Goal: Information Seeking & Learning: Learn about a topic

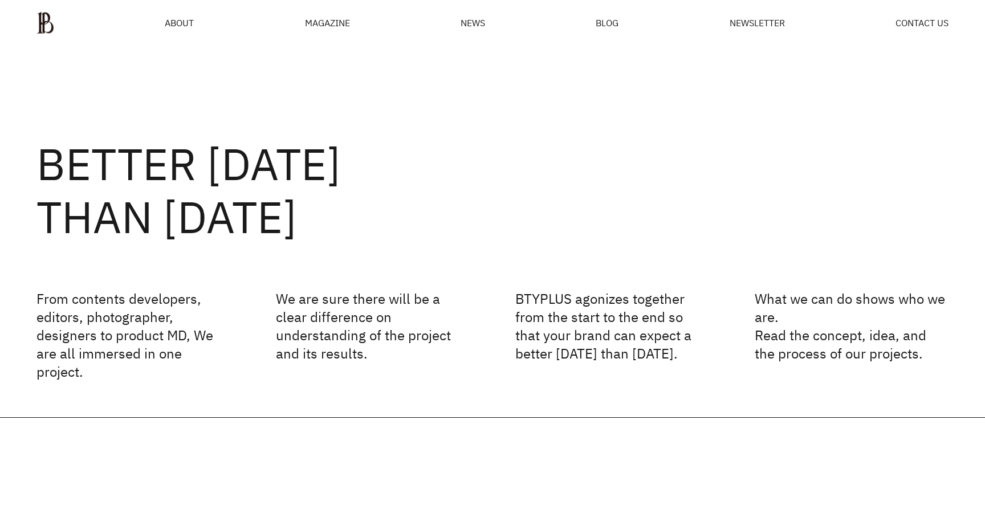
click at [323, 25] on div "MAGAZINE" at bounding box center [327, 22] width 45 height 9
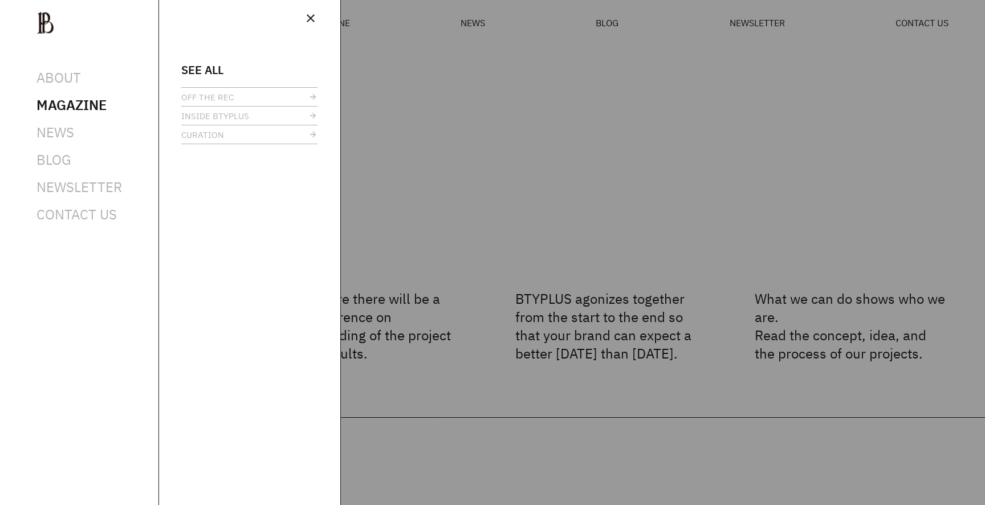
click at [423, 83] on div at bounding box center [492, 252] width 985 height 505
click at [752, 42] on div at bounding box center [492, 252] width 985 height 505
click at [45, 159] on span "BLOG" at bounding box center [53, 160] width 35 height 18
click at [598, 271] on div at bounding box center [492, 252] width 985 height 505
click at [305, 13] on span "close" at bounding box center [311, 18] width 14 height 14
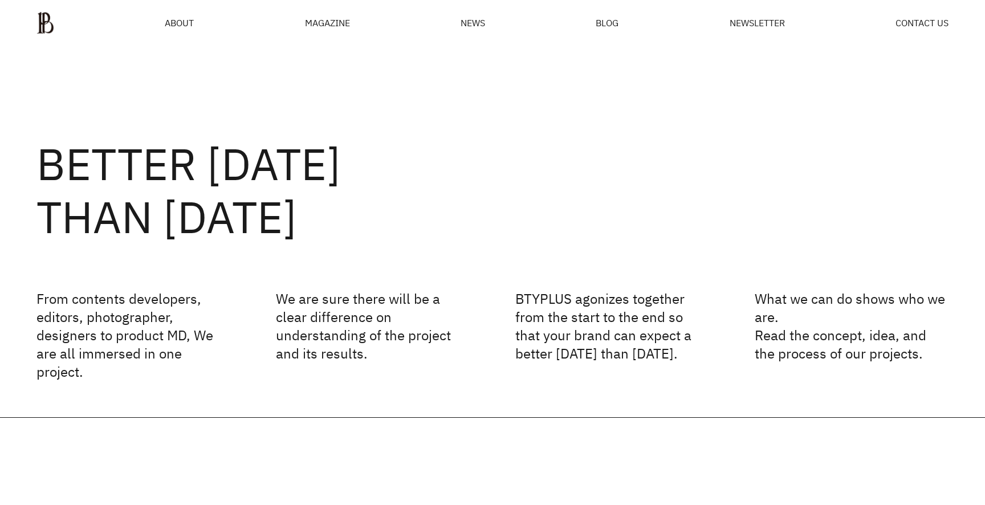
click at [319, 27] on div "MAGAZINE" at bounding box center [327, 22] width 45 height 9
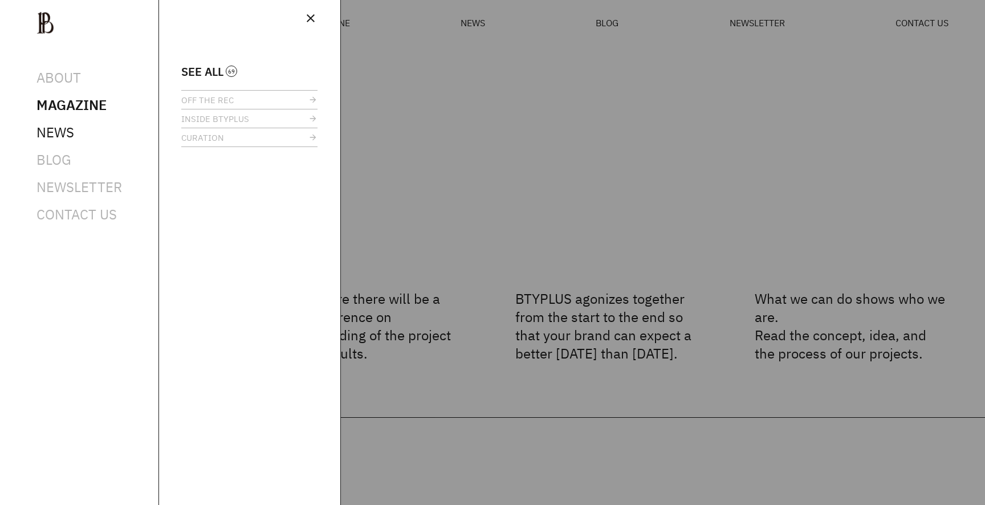
click at [54, 129] on span "NEWS" at bounding box center [55, 132] width 38 height 18
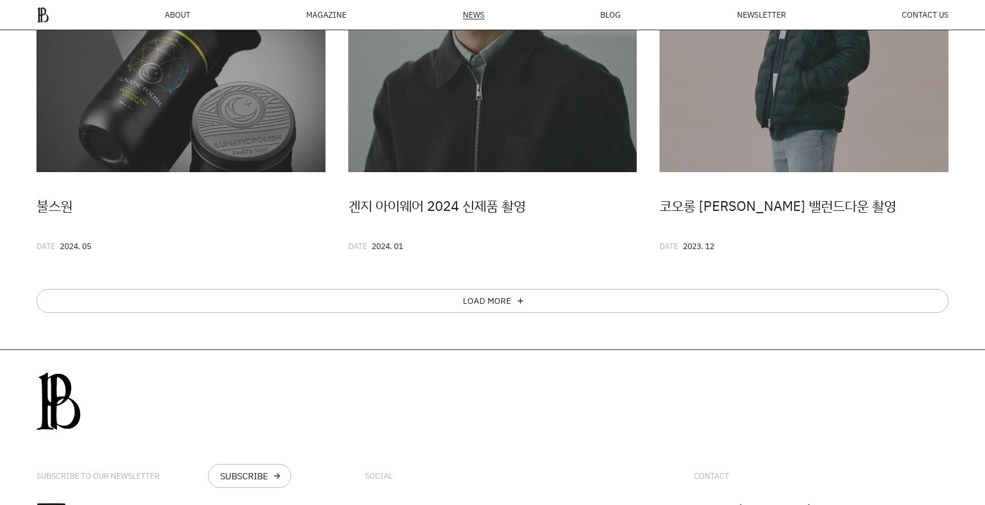
scroll to position [738, 0]
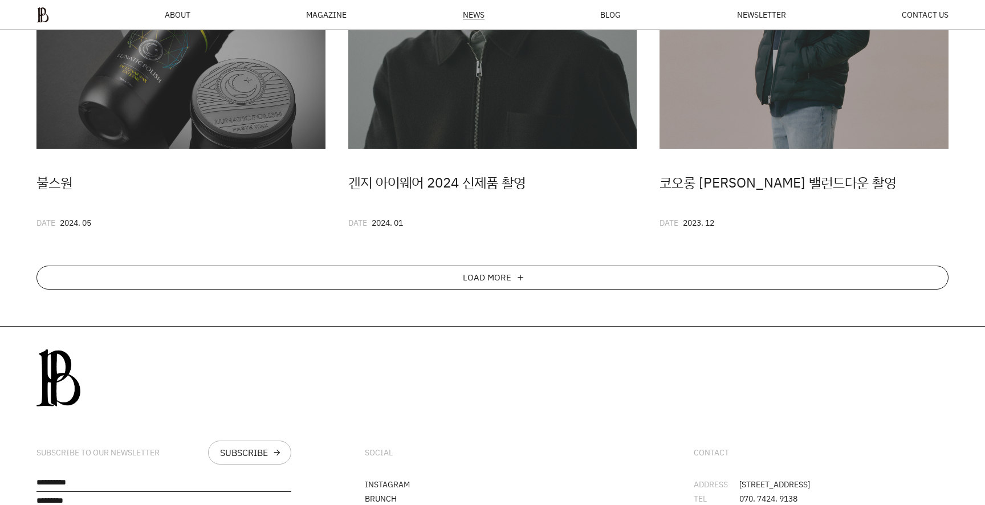
click at [533, 274] on div "LOAD MORE add" at bounding box center [492, 278] width 912 height 24
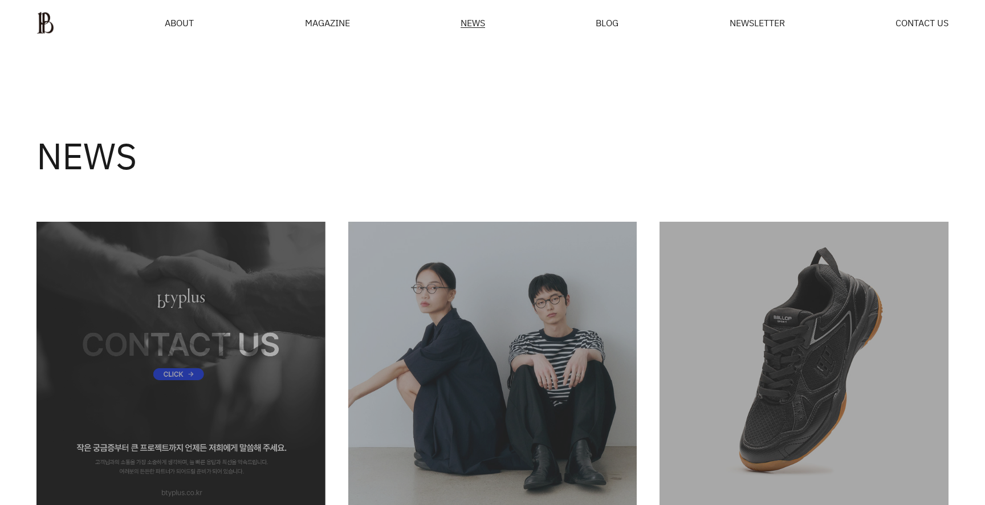
click at [693, 78] on div "NEWS" at bounding box center [492, 128] width 985 height 164
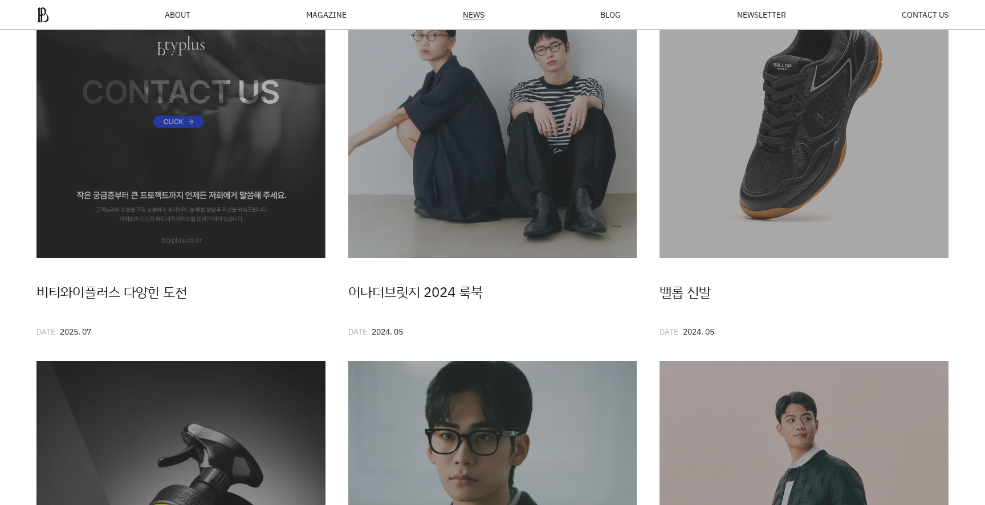
scroll to position [239, 0]
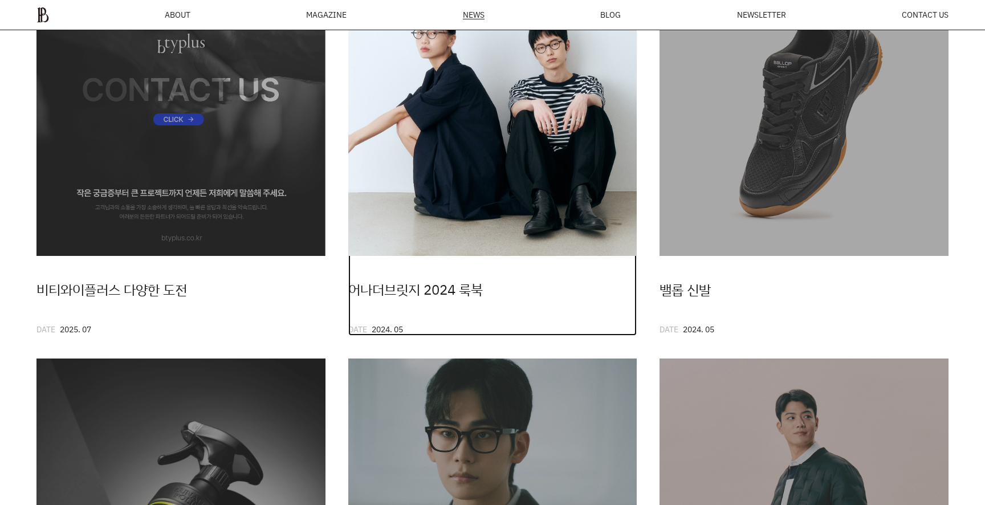
click at [539, 255] on img at bounding box center [492, 111] width 289 height 289
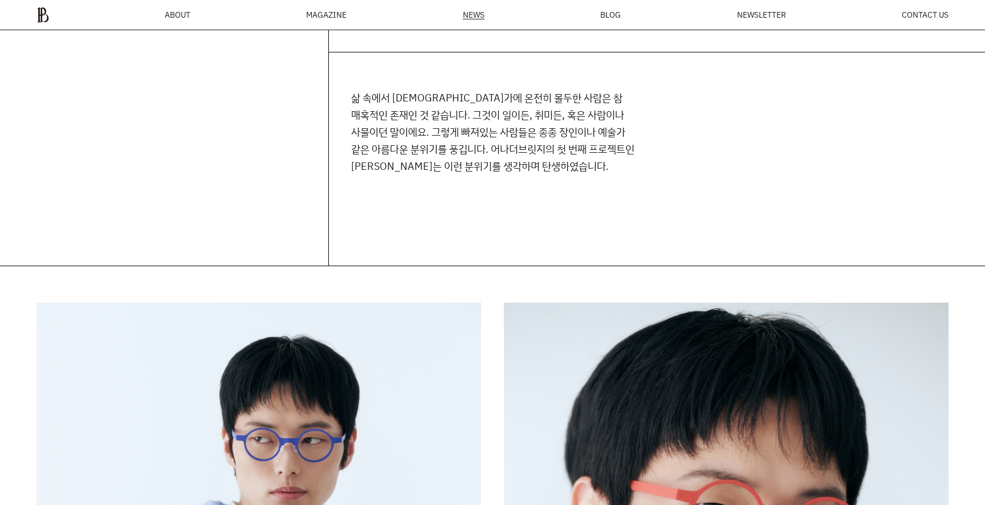
scroll to position [685, 0]
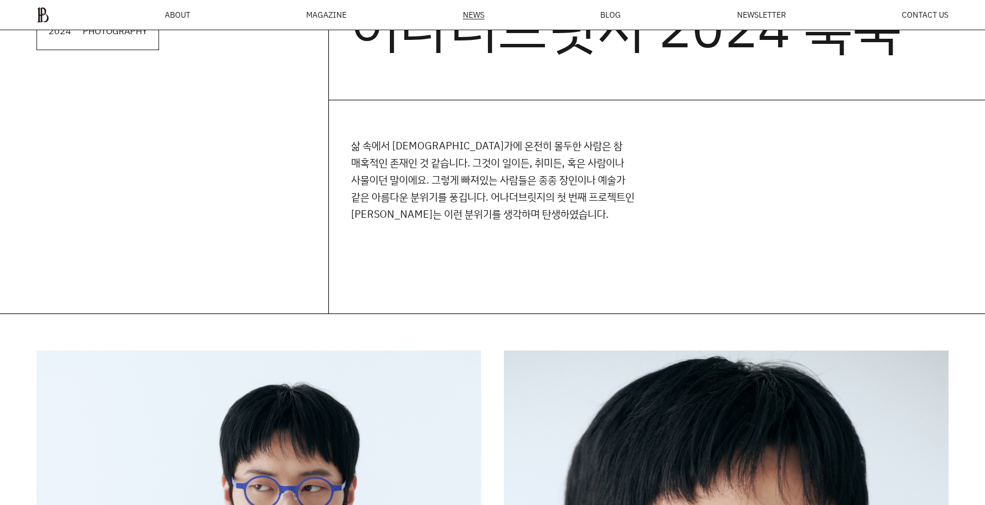
click at [518, 214] on p "삶 속에서 무언가에 온전히 몰두한 사람은 참 매혹적인 존재인 것 같습니다. 그것이 일이든, 취미든, 혹은 사람이나 사물이던 말이에요. 그렇게 …" at bounding box center [494, 180] width 287 height 86
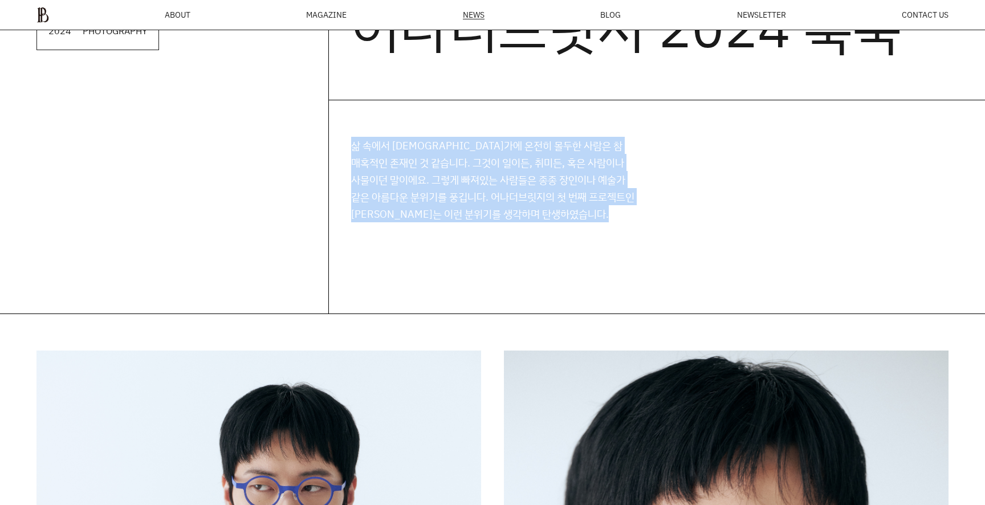
click at [518, 214] on p "삶 속에서 무언가에 온전히 몰두한 사람은 참 매혹적인 존재인 것 같습니다. 그것이 일이든, 취미든, 혹은 사람이나 사물이던 말이에요. 그렇게 …" at bounding box center [494, 180] width 287 height 86
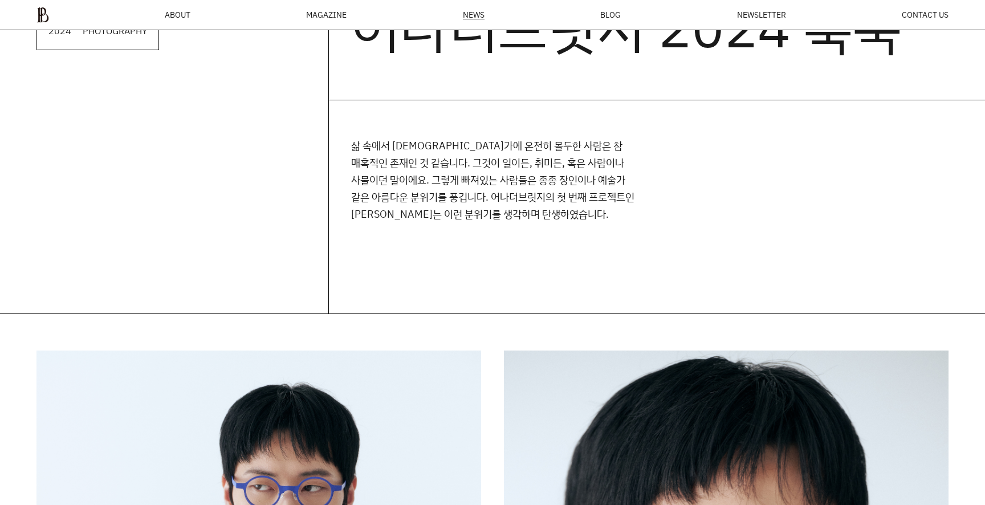
click at [647, 239] on div "삶 속에서 무언가에 온전히 몰두한 사람은 참 매혹적인 존재인 것 같습니다. 그것이 일이든, 취미든, 혹은 사람이나 사물이던 말이에요. 그렇게 …" at bounding box center [656, 206] width 657 height 213
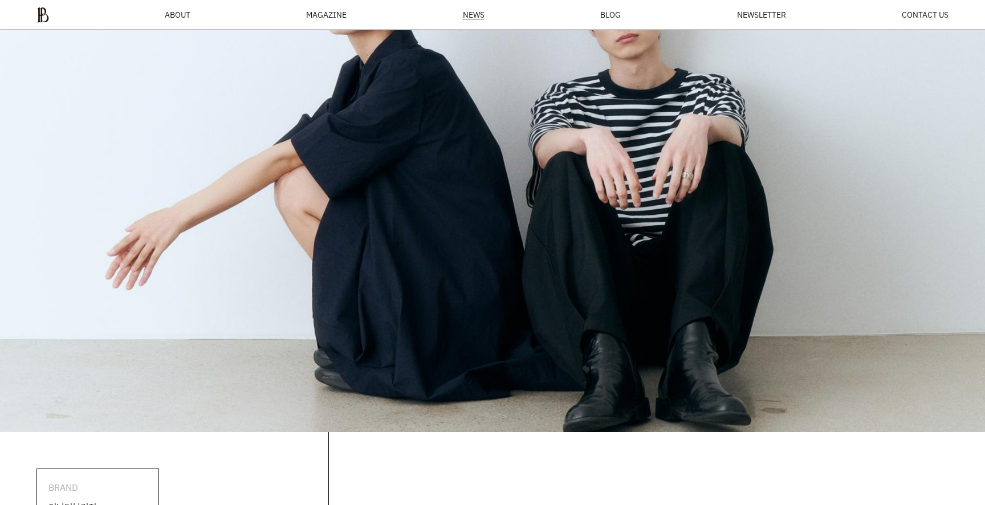
scroll to position [484, 0]
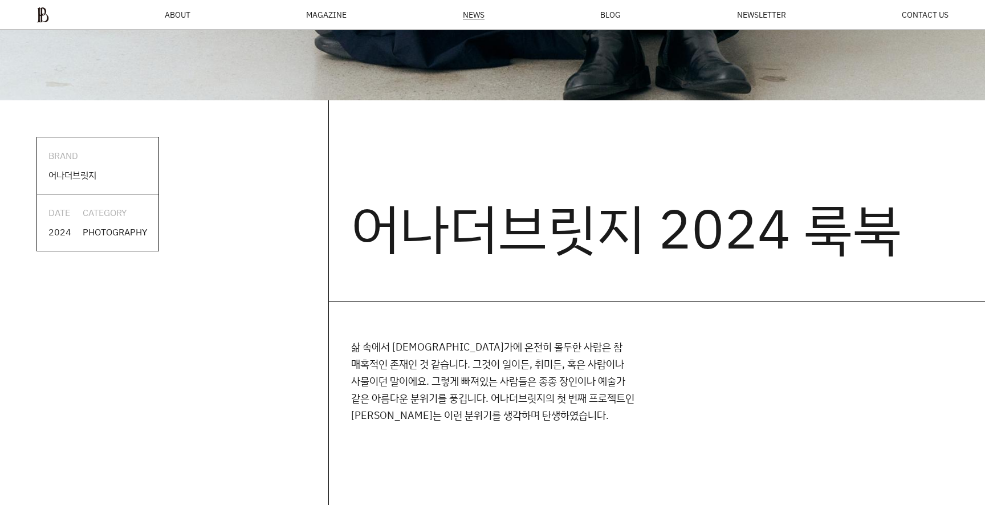
click at [120, 206] on div "CATEGORY" at bounding box center [115, 213] width 64 height 15
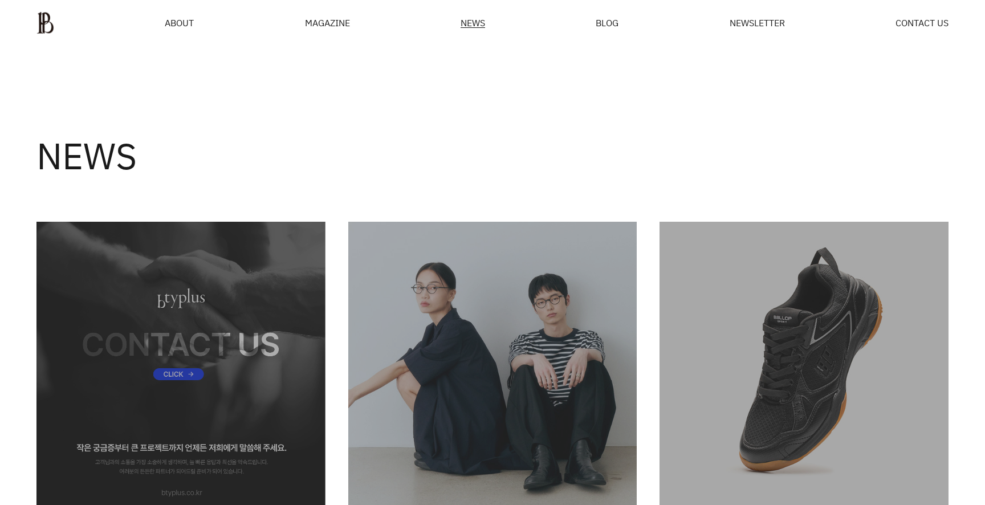
click at [326, 22] on div "MAGAZINE" at bounding box center [327, 22] width 45 height 9
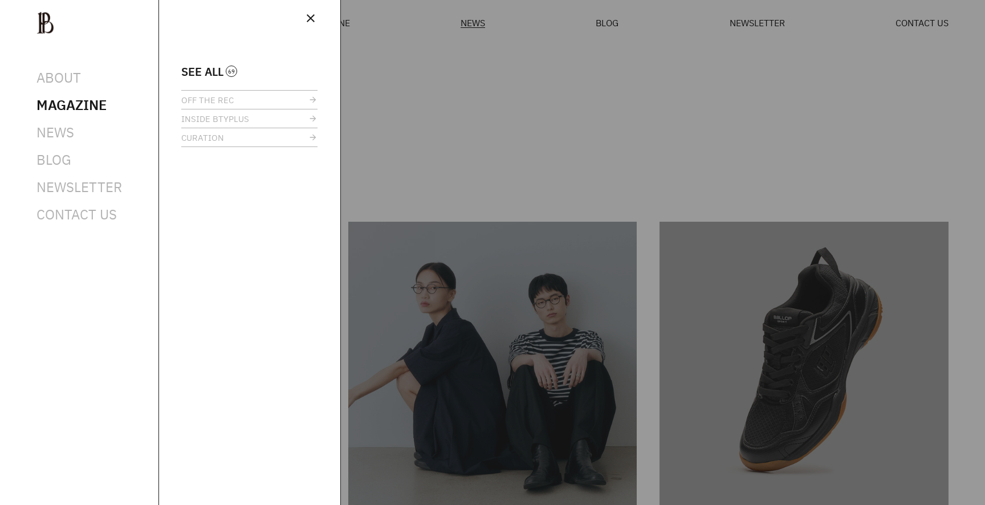
click at [495, 101] on div at bounding box center [492, 252] width 985 height 505
click at [790, 27] on div at bounding box center [492, 252] width 985 height 505
click at [196, 100] on span "OFF THE REC" at bounding box center [207, 100] width 52 height 9
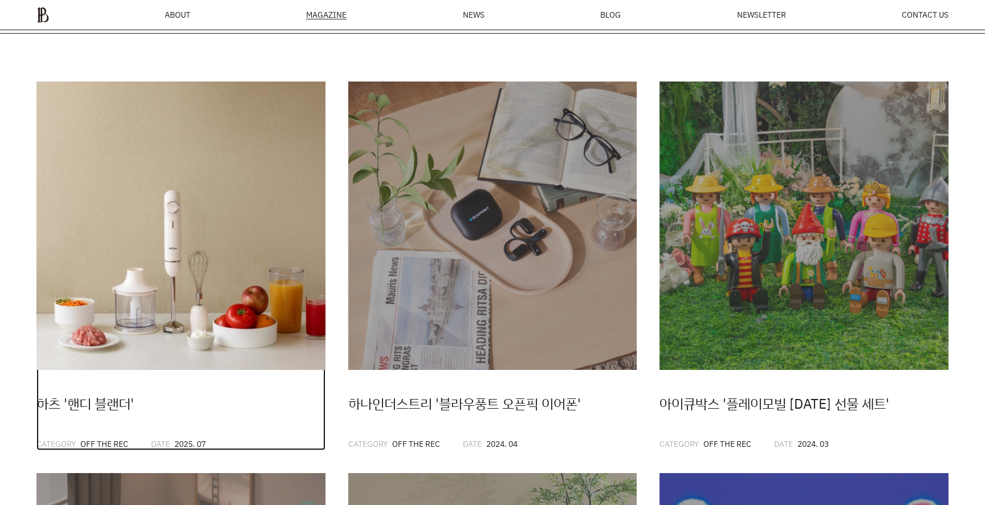
click at [284, 244] on img at bounding box center [180, 226] width 289 height 289
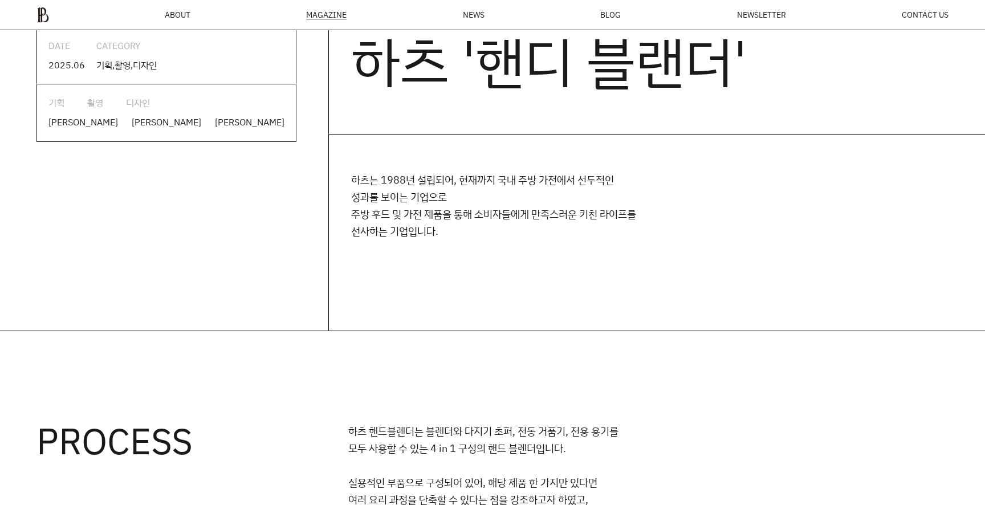
click at [347, 203] on div "하츠는 1988년 설립되어, 현재까지 국내 주방 가전에서 선두적인 성과를 보이는 기업으로 주방 후드 및 가전 제품을 통해 소비자들에게 만족스러…" at bounding box center [656, 233] width 657 height 196
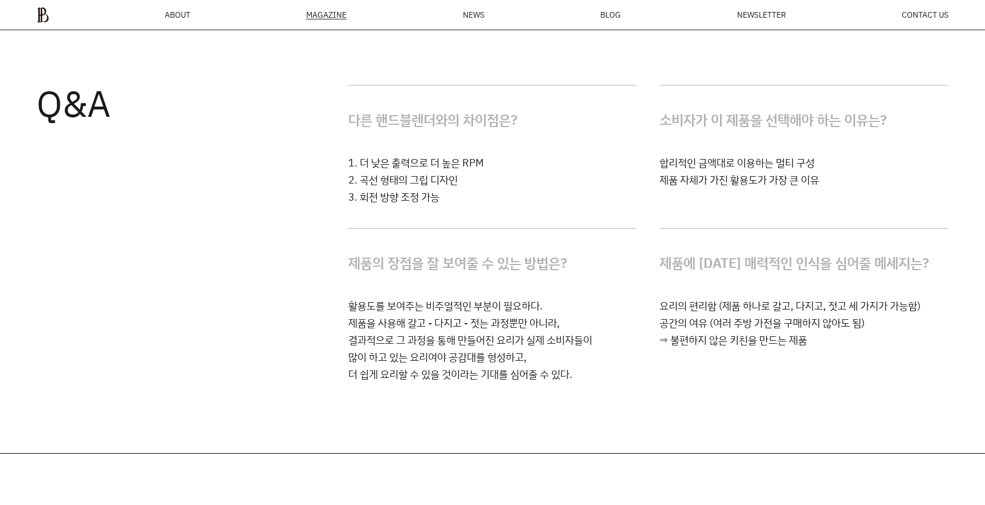
scroll to position [1853, 0]
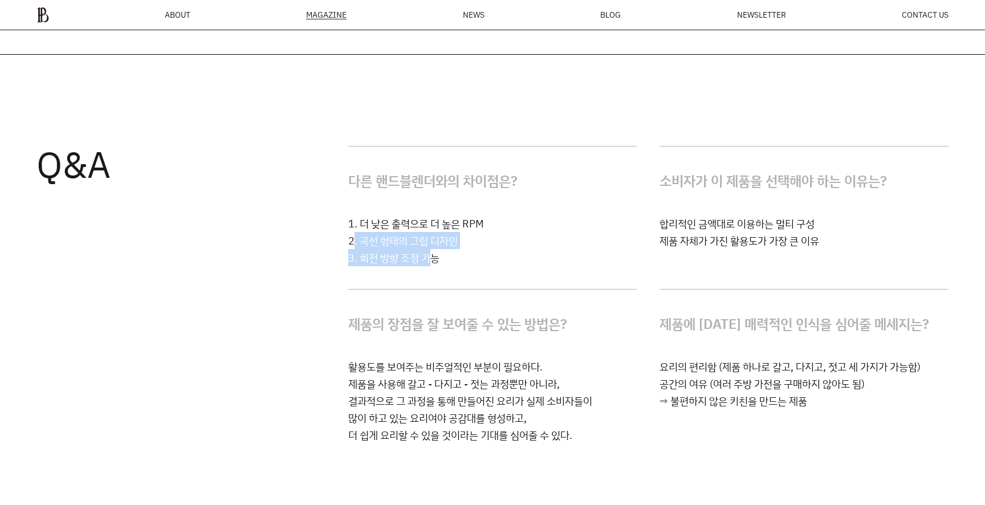
drag, startPoint x: 433, startPoint y: 257, endPoint x: 351, endPoint y: 231, distance: 86.0
click at [351, 231] on p "1. 더 낮은 출력으로 더 높은 RPM 2. 곡선 형태의 그립 디자인 3. 회전 방향 조정 가능" at bounding box center [492, 240] width 289 height 51
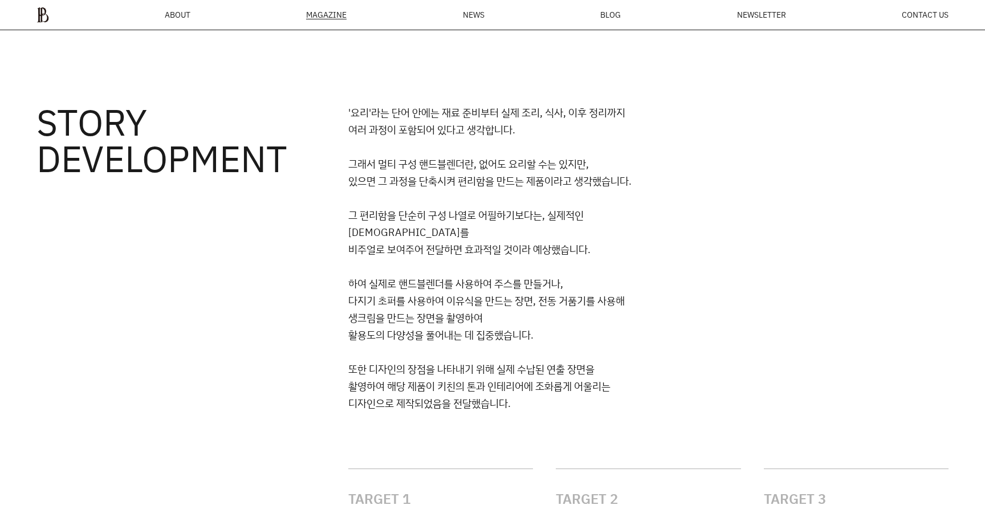
scroll to position [2381, 0]
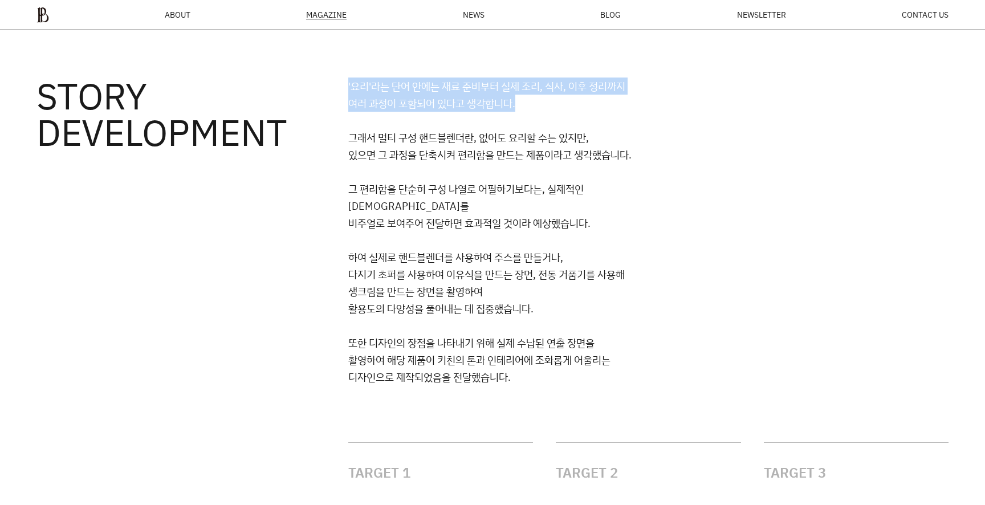
drag, startPoint x: 568, startPoint y: 74, endPoint x: 387, endPoint y: 113, distance: 185.7
click at [387, 113] on div "'요리'라는 단어 안에는 재료 준비부터 실제 조리, 식사, 이후 정리까지 여러 과정이 포함되어 있다고 생각합니다. 그래서 멀티 구성 핸드블렌더…" at bounding box center [648, 249] width 600 height 342
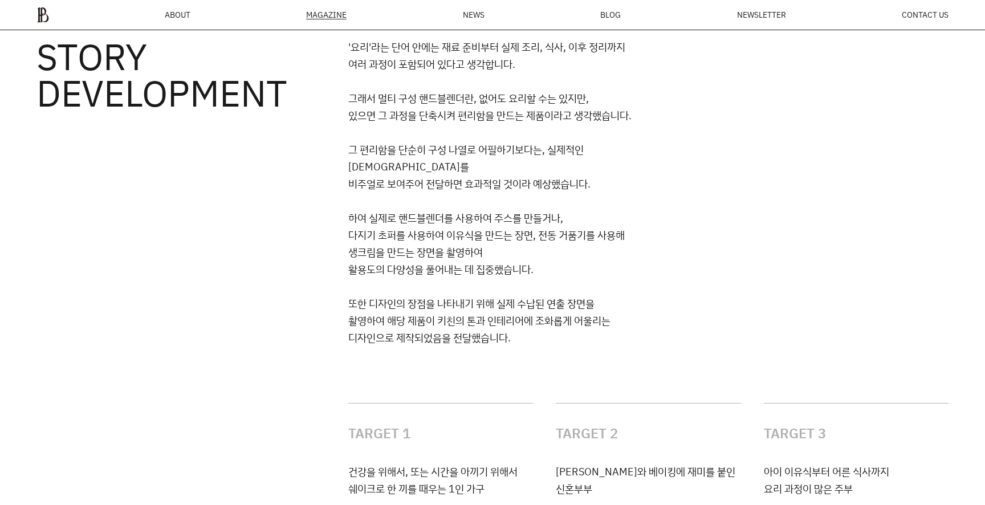
scroll to position [2419, 0]
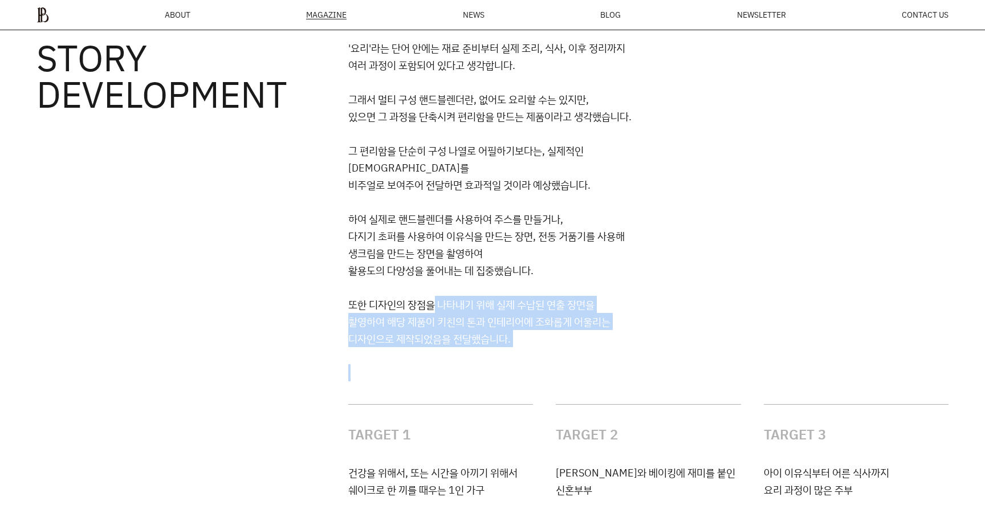
drag, startPoint x: 569, startPoint y: 344, endPoint x: 416, endPoint y: 268, distance: 170.8
click at [420, 274] on div "'요리'라는 단어 안에는 재료 준비부터 실제 조리, 식사, 이후 정리까지 여러 과정이 포함되어 있다고 생각합니다. 그래서 멀티 구성 핸드블렌더…" at bounding box center [648, 210] width 600 height 342
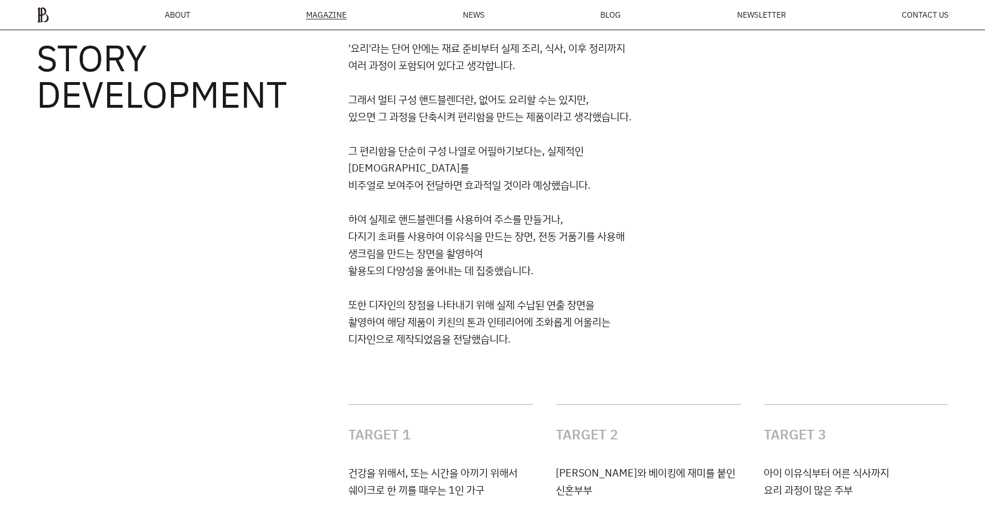
click at [416, 268] on div "'요리'라는 단어 안에는 재료 준비부터 실제 조리, 식사, 이후 정리까지 여러 과정이 포함되어 있다고 생각합니다. 그래서 멀티 구성 핸드블렌더…" at bounding box center [648, 210] width 600 height 342
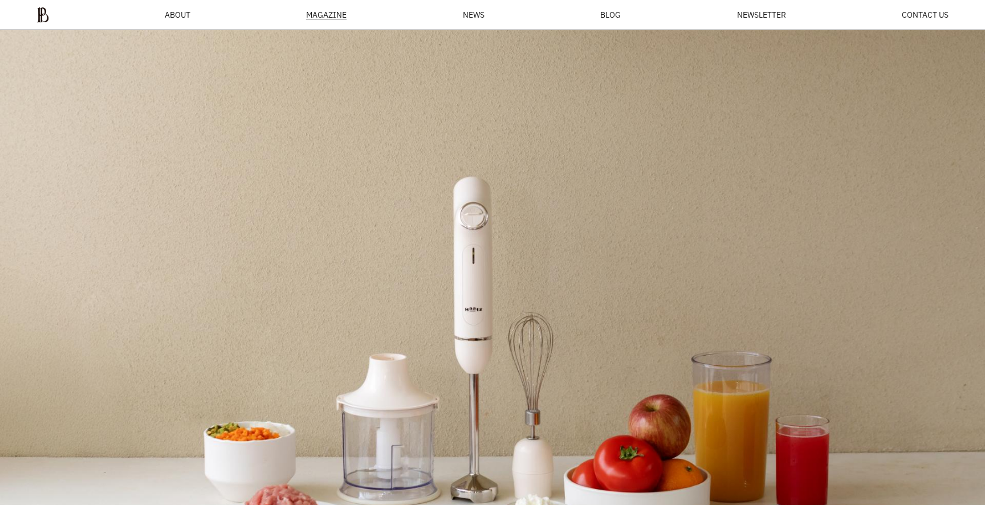
scroll to position [0, 0]
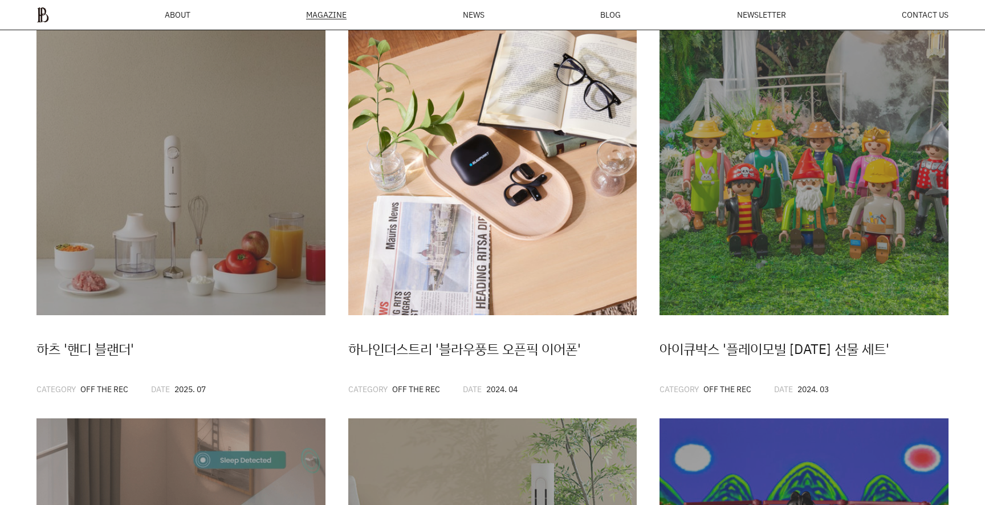
scroll to position [240, 0]
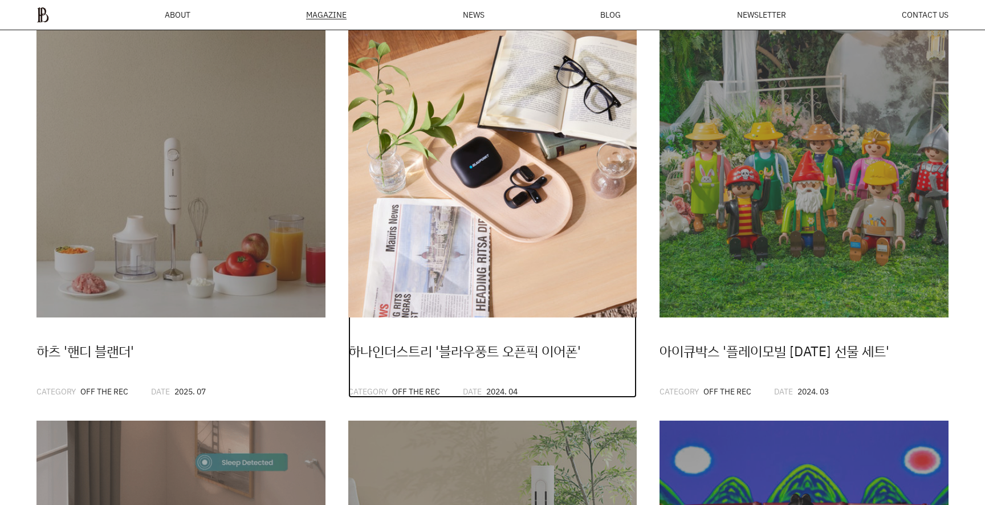
click at [585, 168] on img at bounding box center [492, 173] width 289 height 289
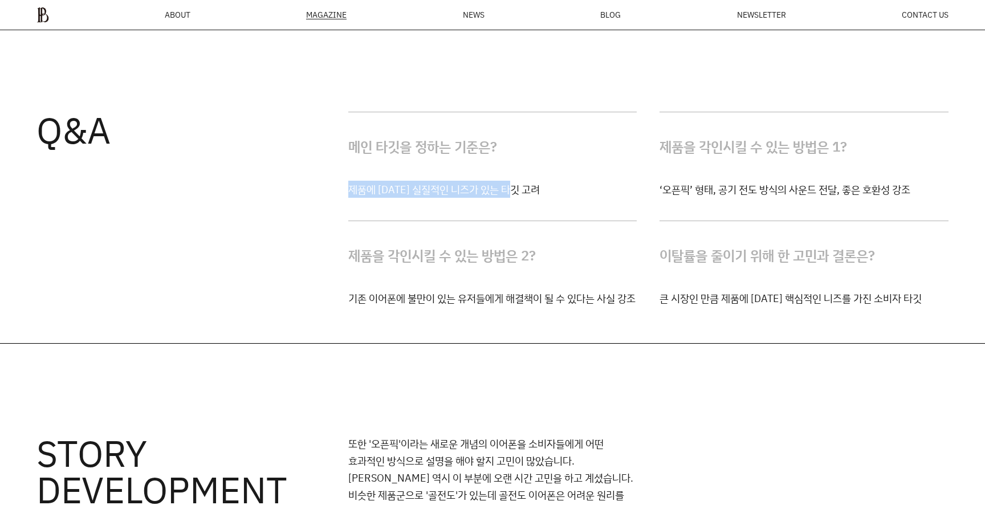
drag, startPoint x: 559, startPoint y: 184, endPoint x: 338, endPoint y: 174, distance: 220.9
click at [339, 174] on div "Q&A 메인 타깃을 정하는 기준은? 제품에 [DATE] 실질적인 니즈가 있는 타깃 고려 제품을 각인시킬 수 있는 방법은 1? ‘오픈픽’ 형태,…" at bounding box center [492, 182] width 985 height 323
click at [338, 174] on div "Q&A 메인 타깃을 정하는 기준은? 제품에 [DATE] 실질적인 니즈가 있는 타깃 고려 제품을 각인시킬 수 있는 방법은 1? ‘오픈픽’ 형태,…" at bounding box center [492, 182] width 985 height 323
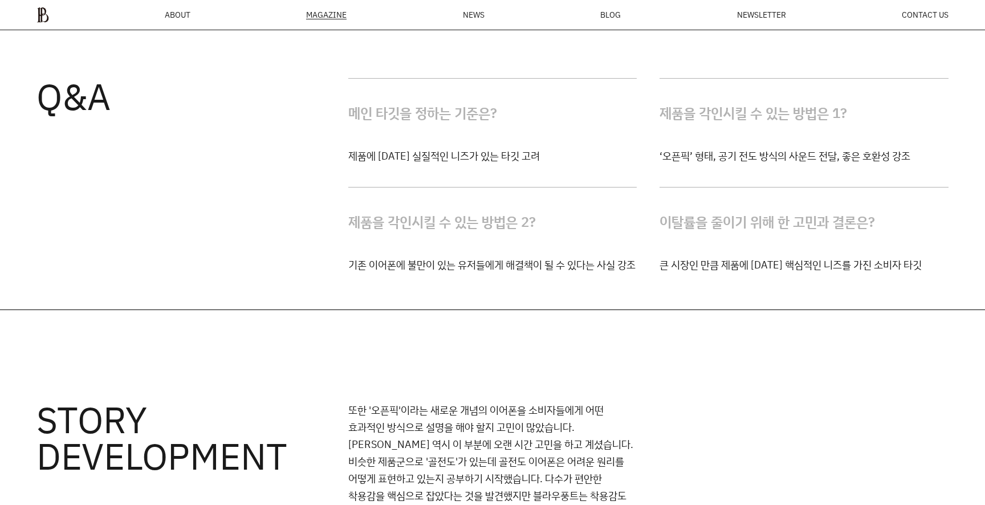
scroll to position [2768, 0]
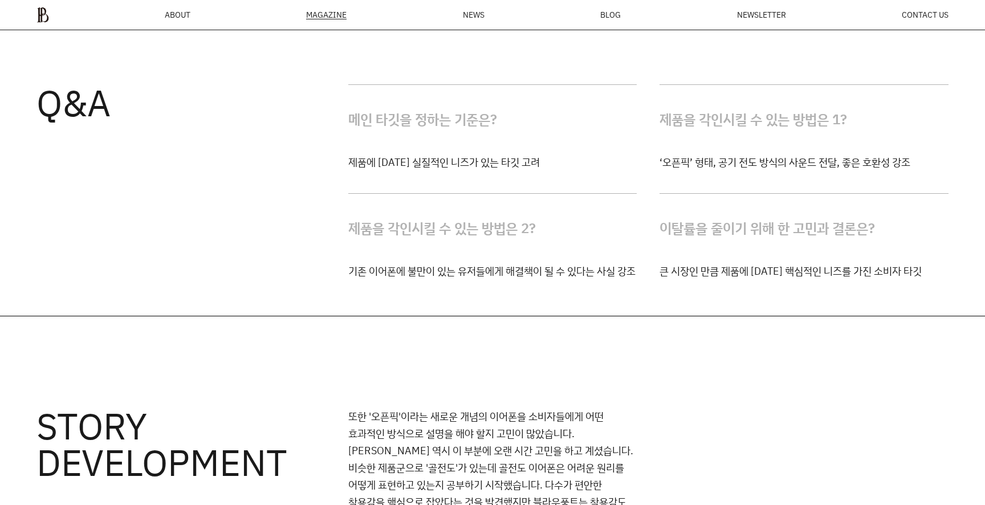
drag, startPoint x: 539, startPoint y: 148, endPoint x: 354, endPoint y: 145, distance: 185.3
click at [362, 146] on h4 "메인 타깃을 정하는 기준은?" at bounding box center [492, 119] width 289 height 68
click at [354, 145] on h4 "메인 타깃을 정하는 기준은?" at bounding box center [492, 119] width 289 height 68
click at [722, 183] on div "메인 타깃을 정하는 기준은? 제품에 [DATE] 실질적인 니즈가 있는 타깃 고려 제품을 각인시킬 수 있는 방법은 1? ‘오픈픽’ 형태, 공기 …" at bounding box center [648, 181] width 600 height 195
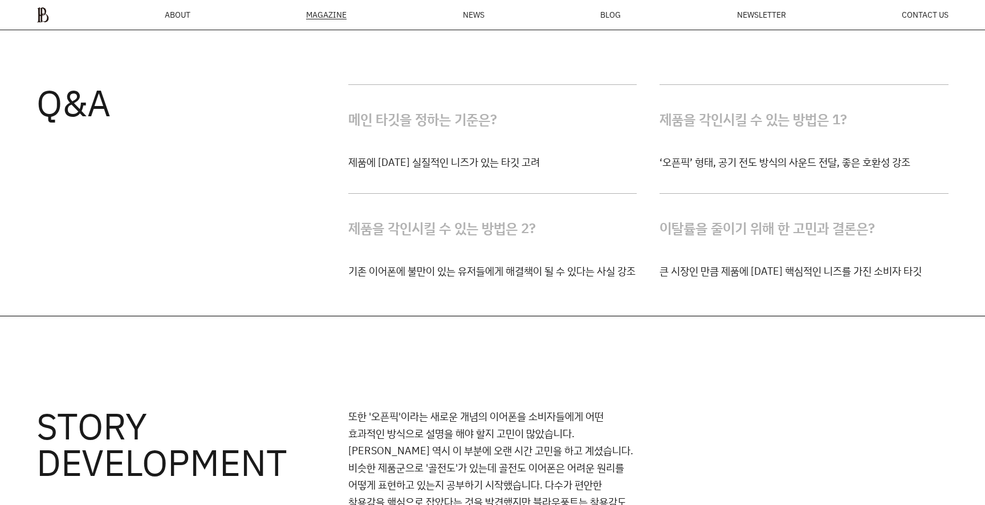
click at [722, 183] on div "메인 타깃을 정하는 기준은? 제품에 [DATE] 실질적인 니즈가 있는 타깃 고려 제품을 각인시킬 수 있는 방법은 1? ‘오픈픽’ 형태, 공기 …" at bounding box center [648, 181] width 600 height 195
click at [758, 165] on p "‘오픈픽’ 형태, 공기 전도 방식의 사운드 전달, 좋은 호환성 강조" at bounding box center [804, 161] width 289 height 17
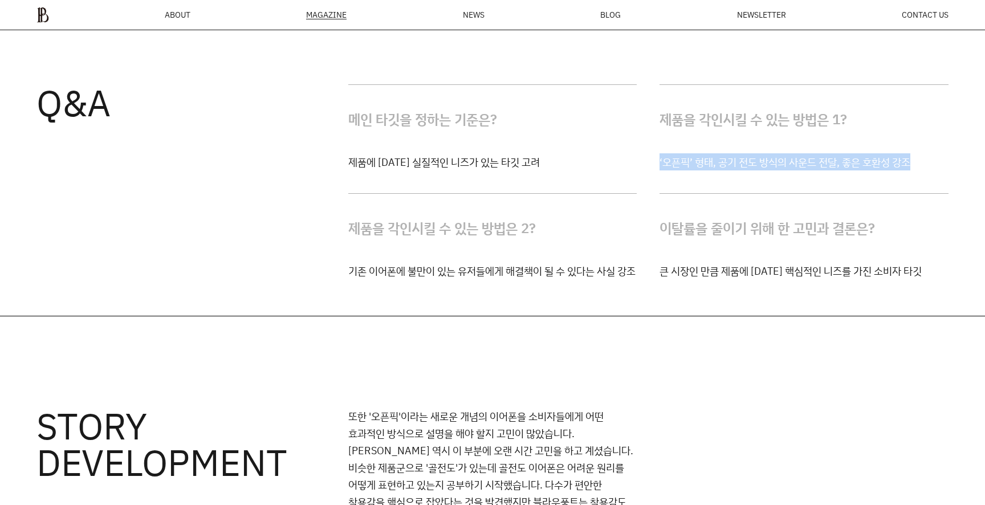
click at [758, 165] on p "‘오픈픽’ 형태, 공기 전도 방식의 사운드 전달, 좋은 호환성 강조" at bounding box center [804, 161] width 289 height 17
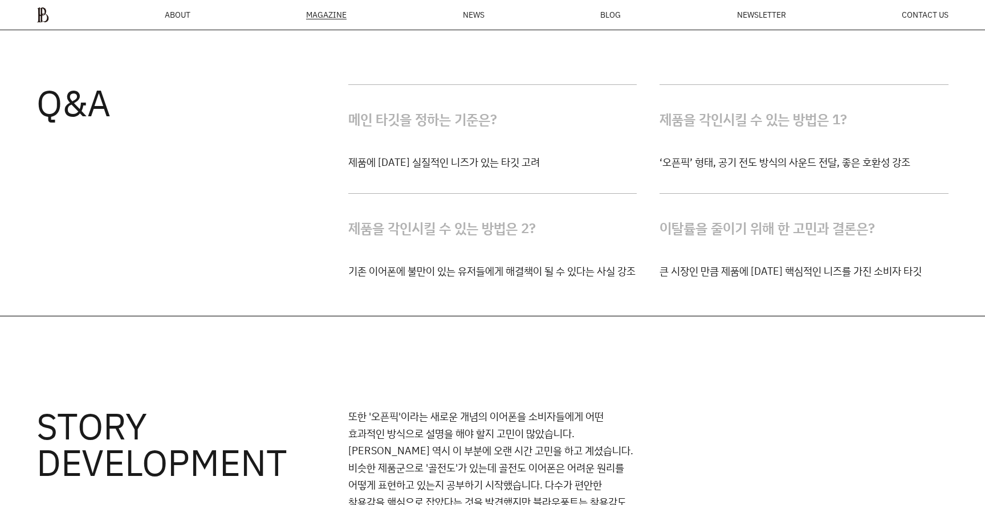
click at [777, 274] on p "큰 시장인 만큼 제품에 대한 핵심적인 니즈를 가진 소비자 타깃" at bounding box center [804, 270] width 289 height 17
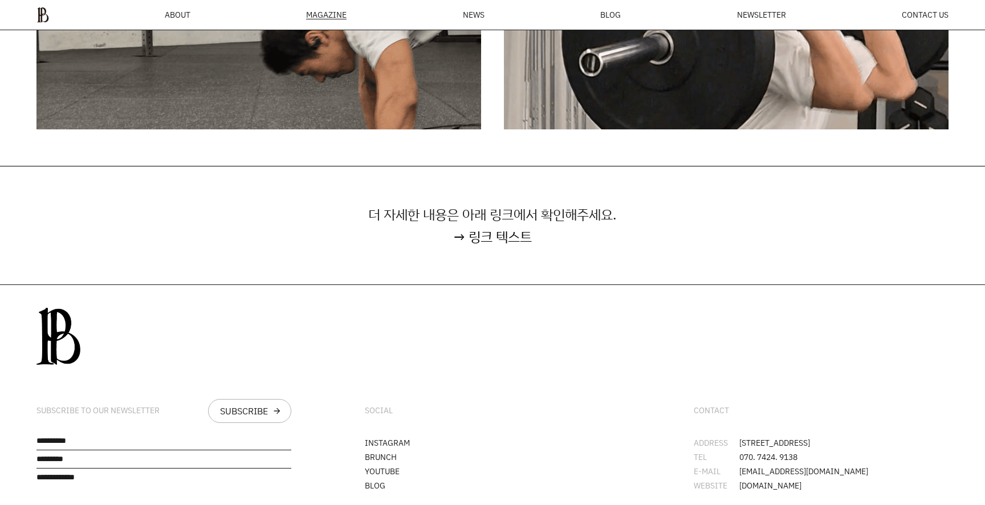
scroll to position [4127, 0]
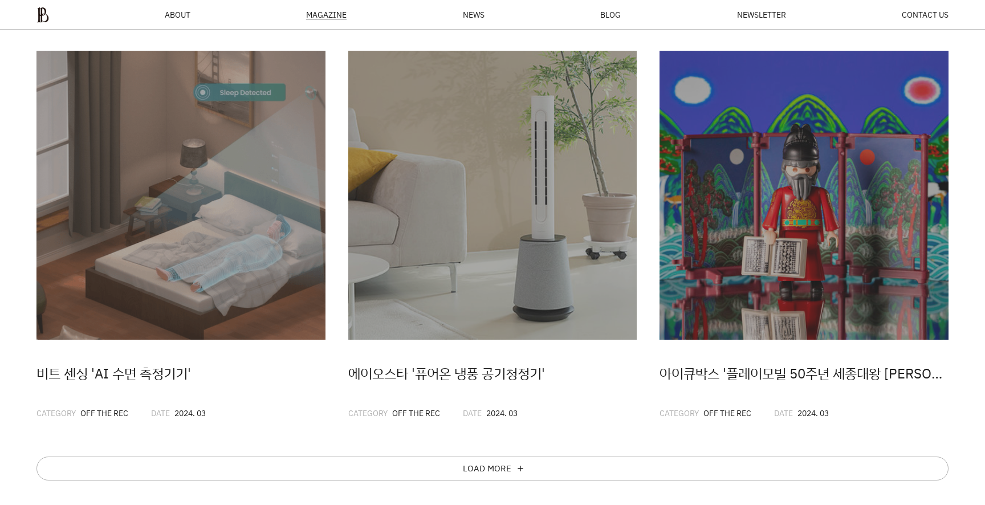
scroll to position [614, 0]
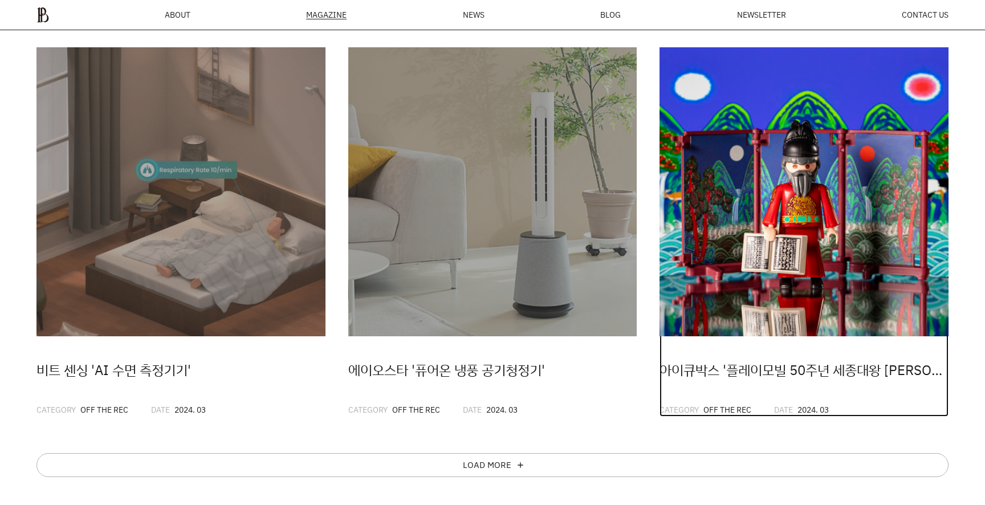
click at [790, 177] on img at bounding box center [804, 191] width 289 height 289
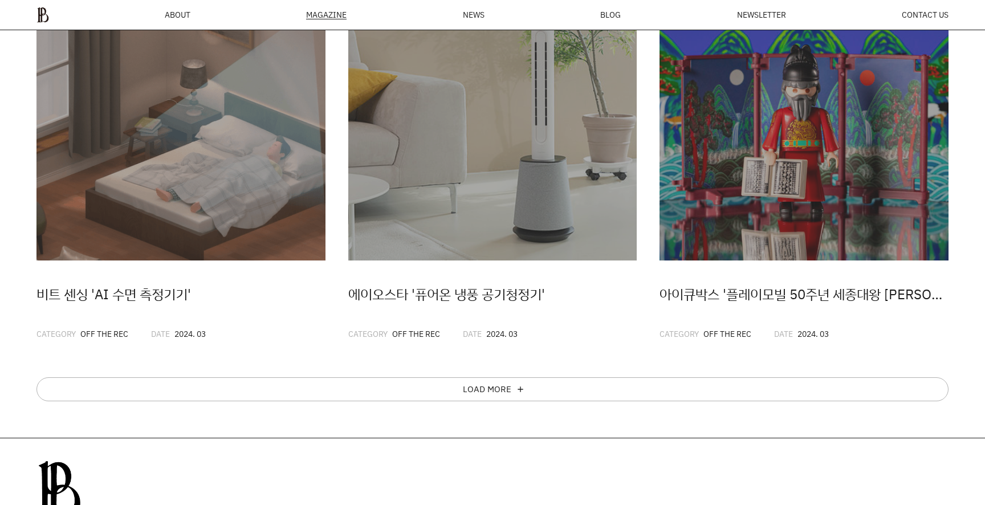
scroll to position [633, 0]
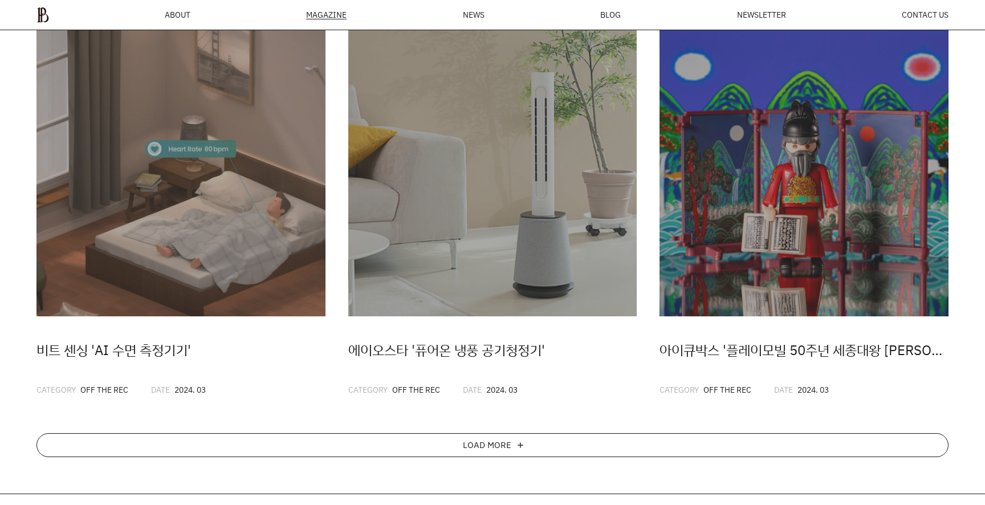
click at [280, 441] on div "LOAD MORE add" at bounding box center [492, 445] width 912 height 24
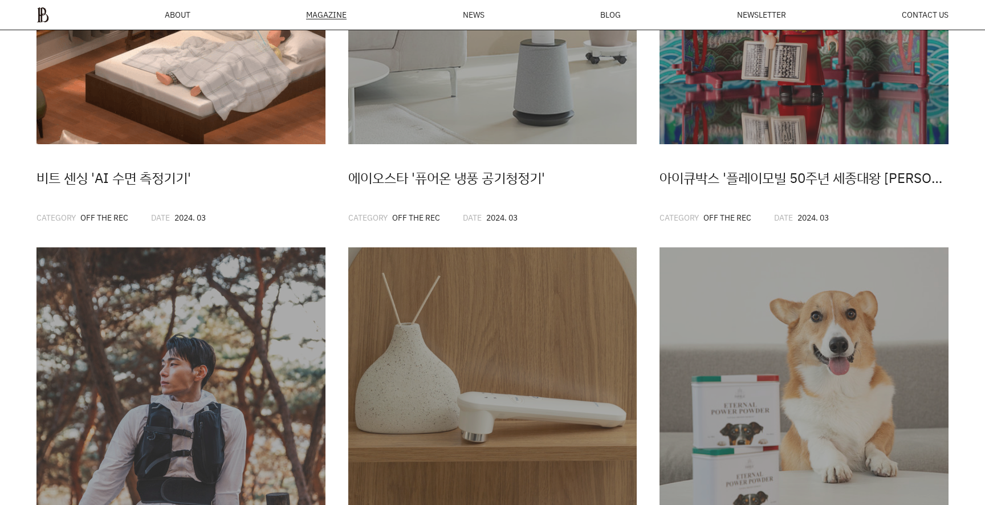
scroll to position [876, 0]
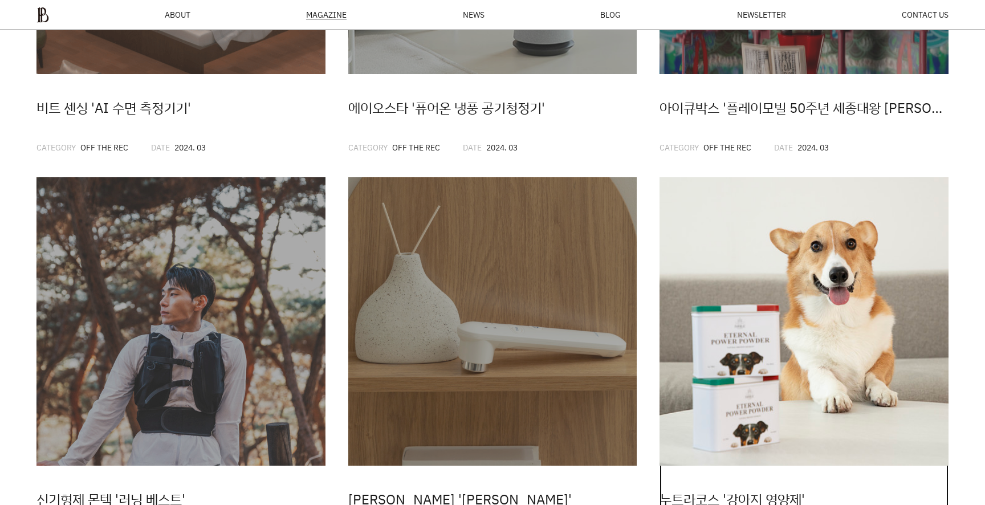
click at [890, 324] on img at bounding box center [804, 321] width 289 height 289
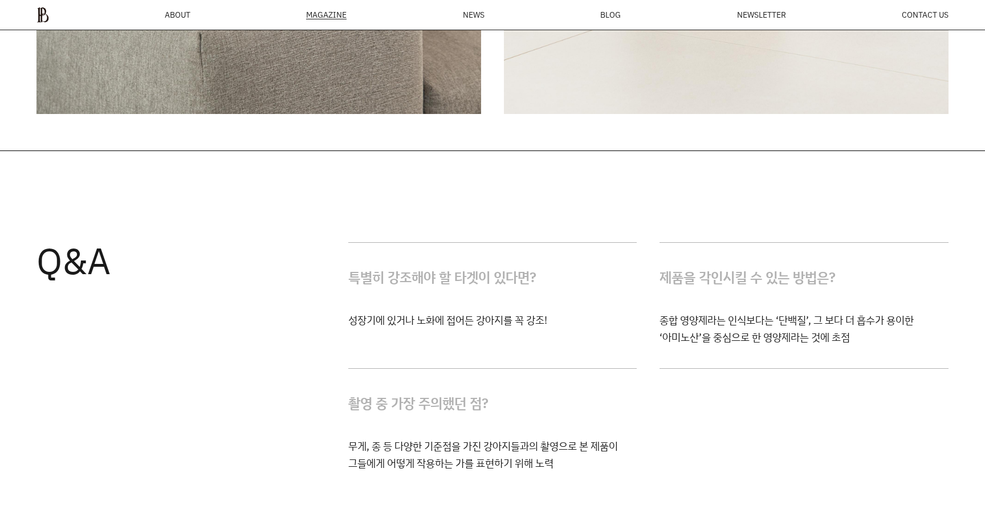
scroll to position [3768, 0]
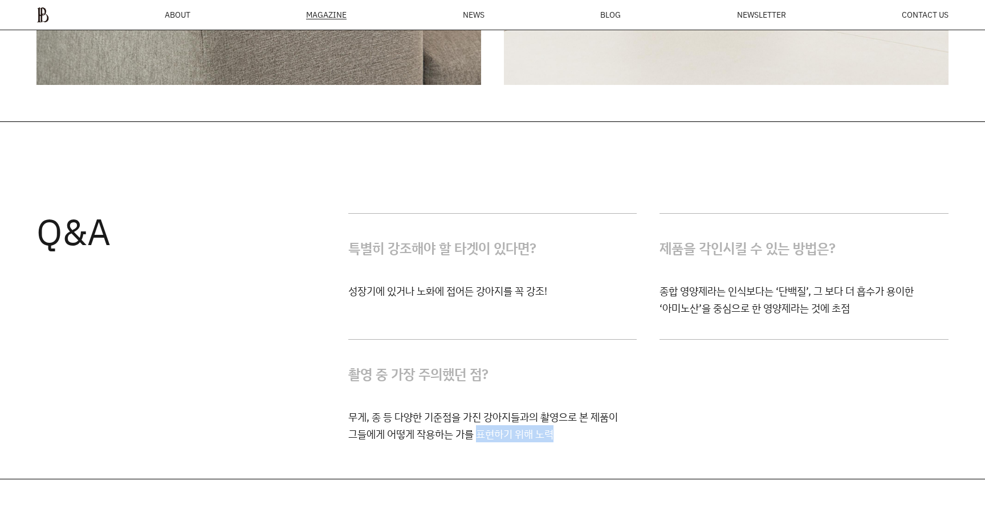
drag, startPoint x: 569, startPoint y: 392, endPoint x: 472, endPoint y: 378, distance: 97.9
click at [472, 378] on div "Q&A 특별히 강조해야 할 타겟이 있다면? 성장기에 있거나 노화에 접어든 강아지를 꼭 강조! 제품을 각인시킬 수 있는 방법은? 종합 영양제라는…" at bounding box center [492, 300] width 985 height 357
click at [472, 408] on p "무게, 종 등 다양한 기준점을 가진 강아지들과의 촬영으로 본 제품이 그들에게 어떻게 작용하는 가를 표현하기 위해 노력" at bounding box center [492, 425] width 289 height 34
drag, startPoint x: 590, startPoint y: 408, endPoint x: 579, endPoint y: 408, distance: 10.8
click at [582, 408] on div "Q&A 특별히 강조해야 할 타겟이 있다면? 성장기에 있거나 노화에 접어든 강아지를 꼭 강조! 제품을 각인시킬 수 있는 방법은? 종합 영양제라는…" at bounding box center [492, 300] width 985 height 357
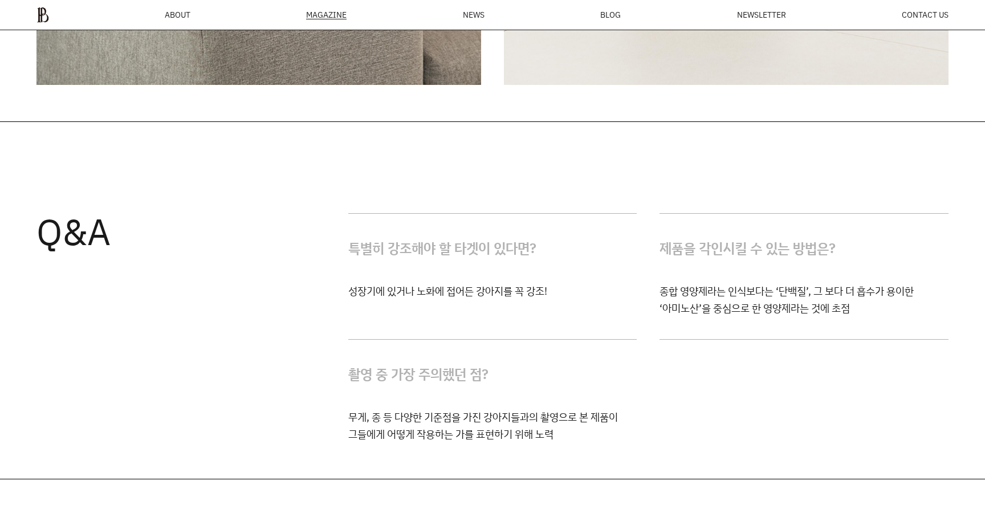
click at [579, 408] on div "Q&A 특별히 강조해야 할 타겟이 있다면? 성장기에 있거나 노화에 접어든 강아지를 꼭 강조! 제품을 각인시킬 수 있는 방법은? 종합 영양제라는…" at bounding box center [492, 300] width 985 height 357
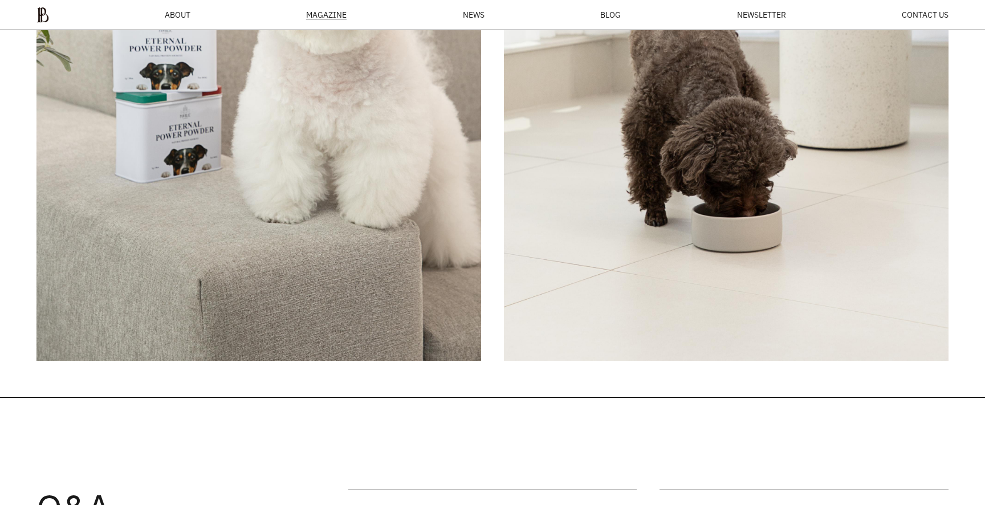
scroll to position [3488, 0]
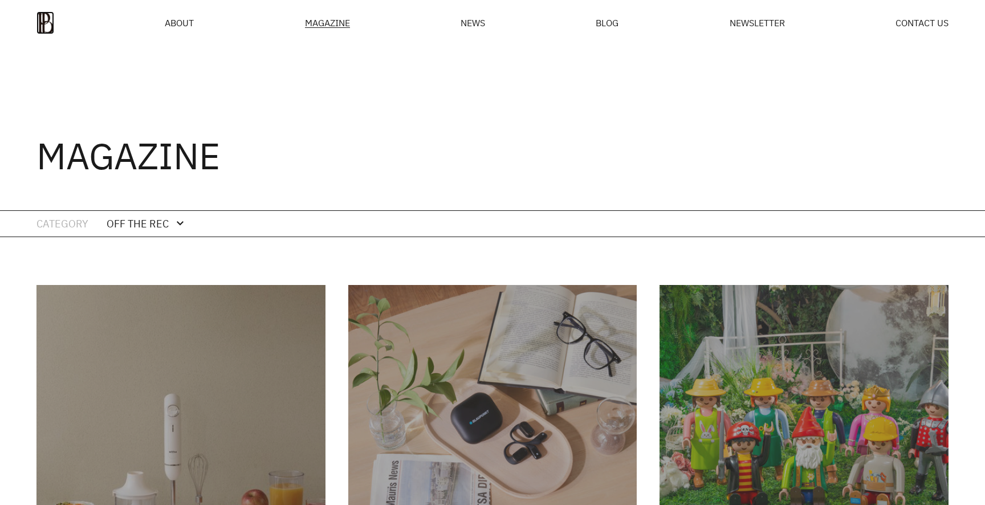
click at [45, 29] on img at bounding box center [45, 22] width 18 height 23
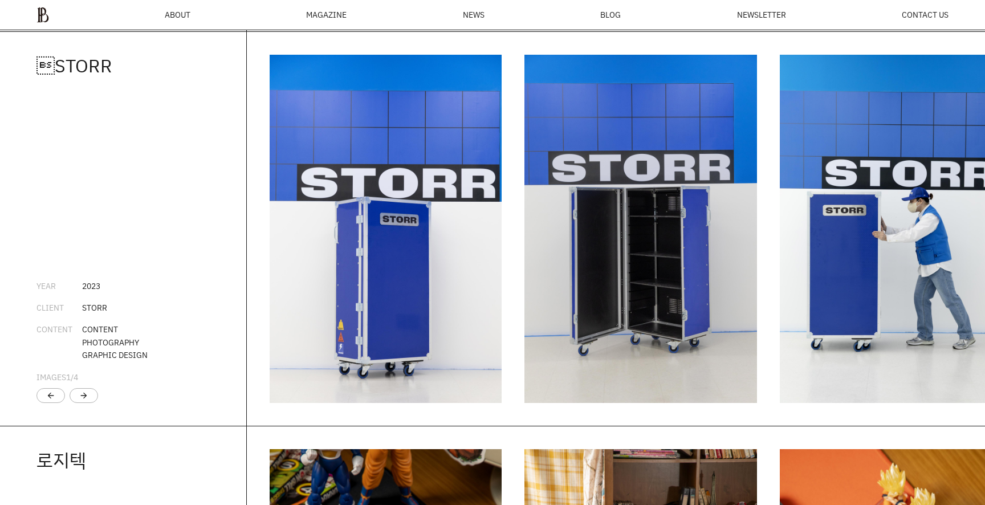
scroll to position [1969, 0]
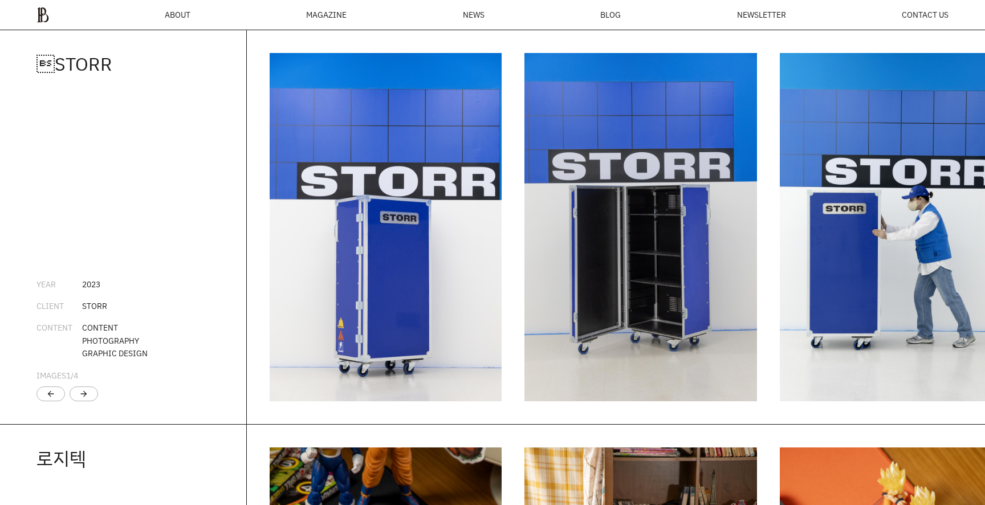
click at [437, 191] on img "1 / 5" at bounding box center [386, 227] width 232 height 348
click at [448, 281] on img "1 / 5" at bounding box center [386, 227] width 232 height 348
click at [91, 392] on div "arrow_forward" at bounding box center [84, 394] width 29 height 15
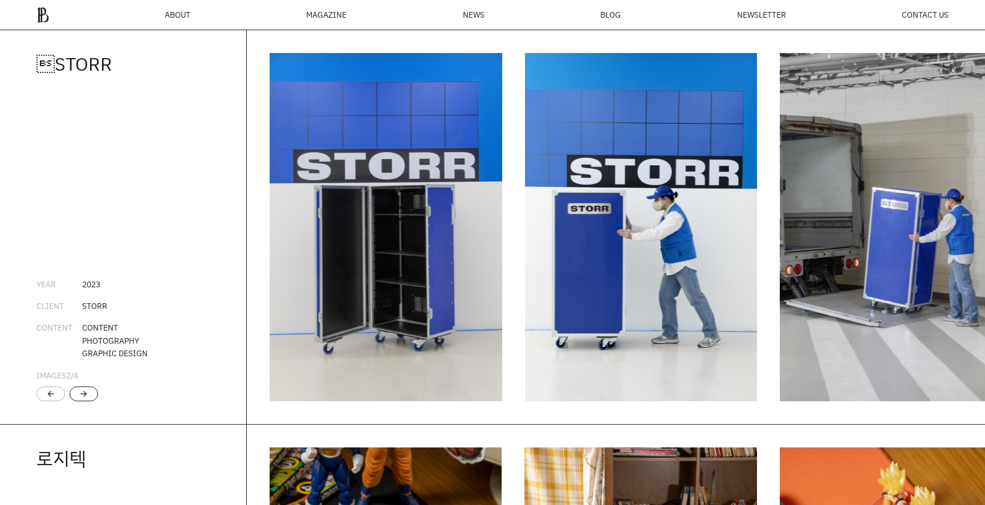
click at [91, 392] on div "arrow_forward" at bounding box center [84, 394] width 29 height 15
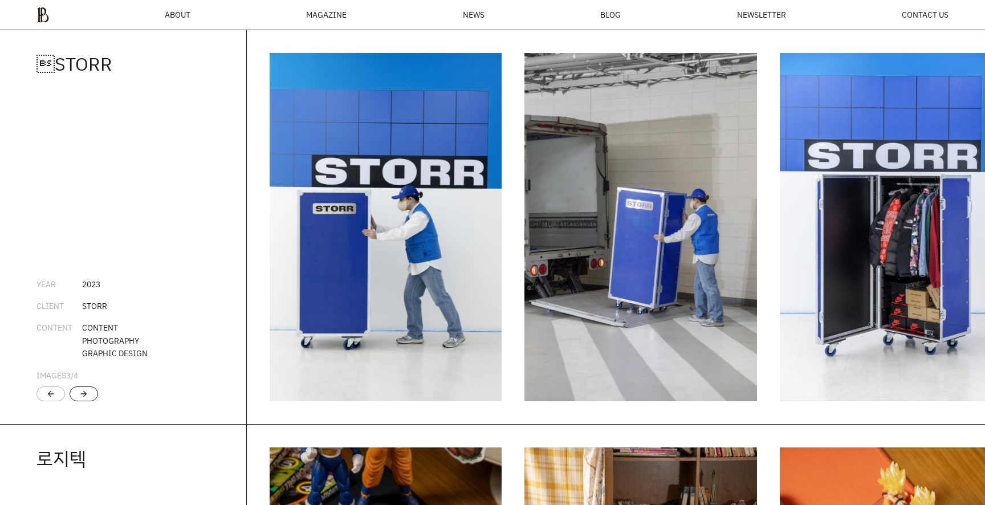
click at [91, 392] on div "arrow_forward" at bounding box center [84, 394] width 29 height 15
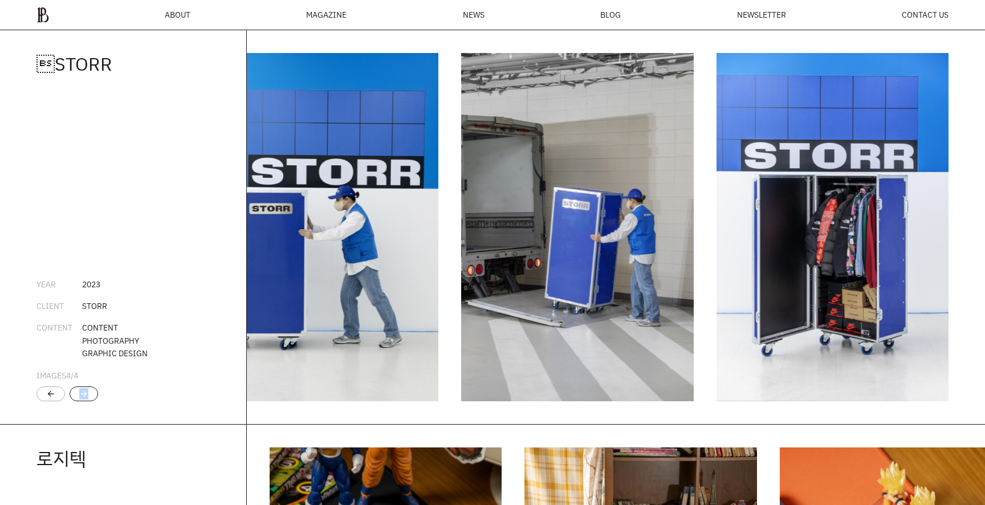
click at [91, 392] on div "arrow_forward" at bounding box center [84, 394] width 29 height 15
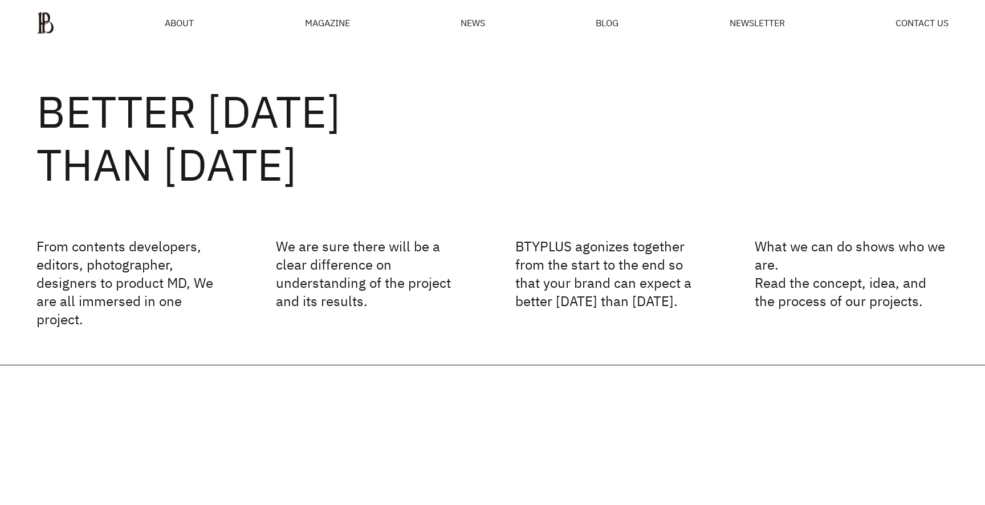
scroll to position [0, 0]
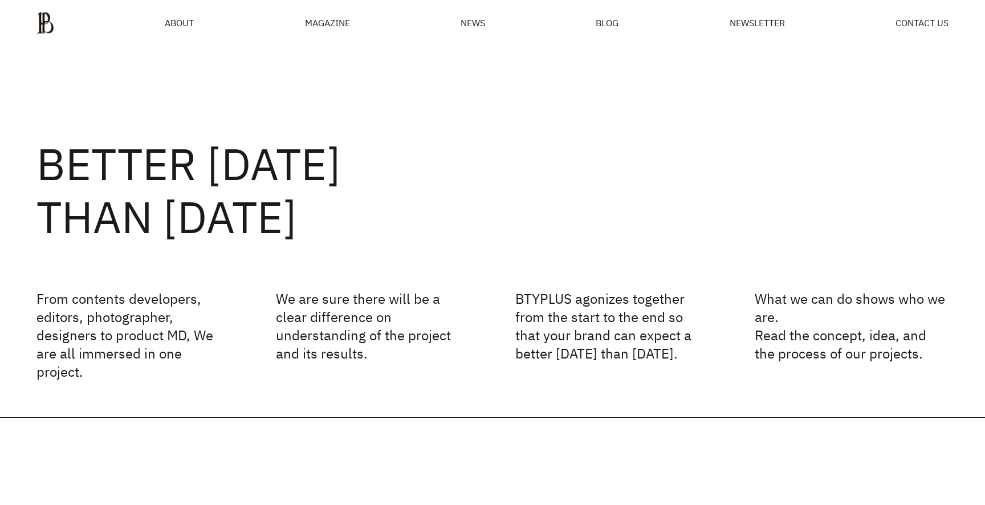
click at [320, 21] on div "MAGAZINE" at bounding box center [327, 22] width 45 height 9
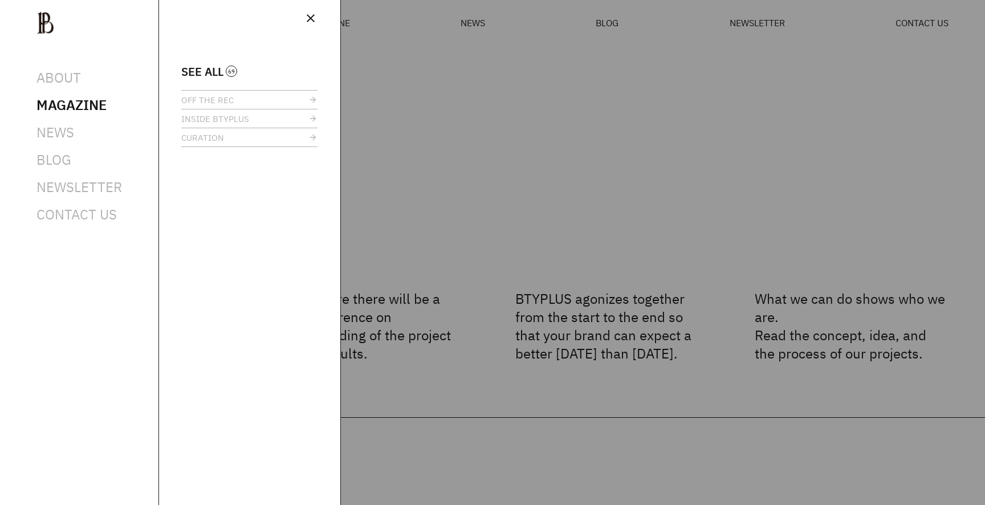
click at [468, 183] on div at bounding box center [492, 252] width 985 height 505
click at [311, 18] on span "close" at bounding box center [311, 18] width 14 height 14
